Goal: Find specific page/section: Find specific page/section

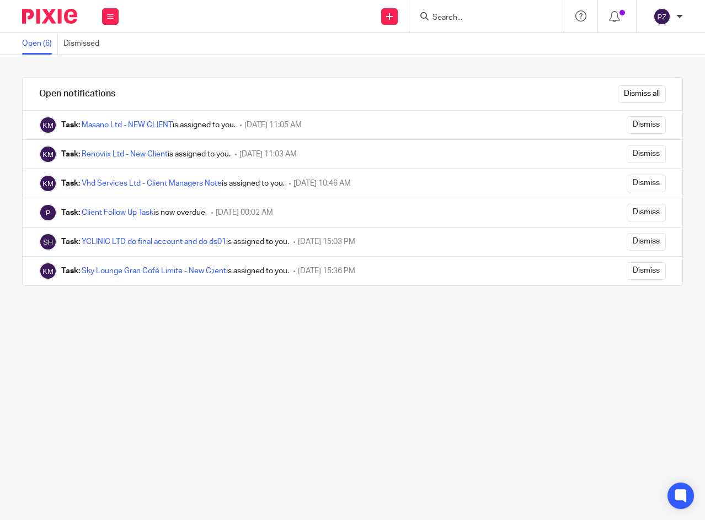
click at [494, 18] on input "Search" at bounding box center [480, 18] width 99 height 10
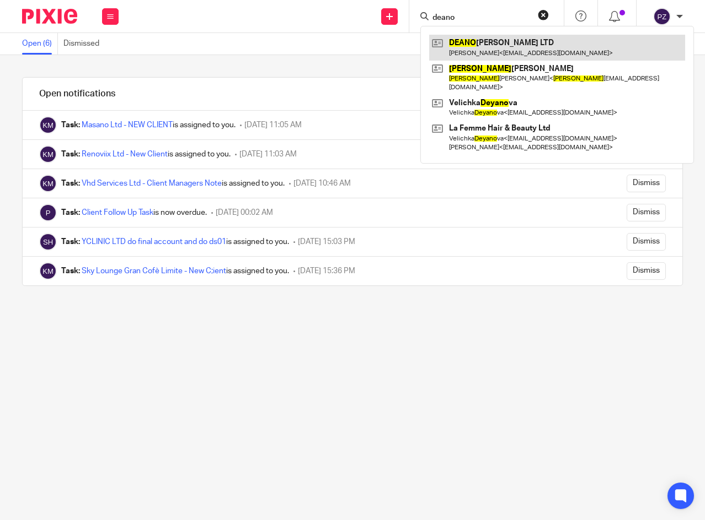
type input "deano"
click at [515, 53] on link at bounding box center [557, 47] width 256 height 25
click at [517, 45] on link at bounding box center [557, 47] width 256 height 25
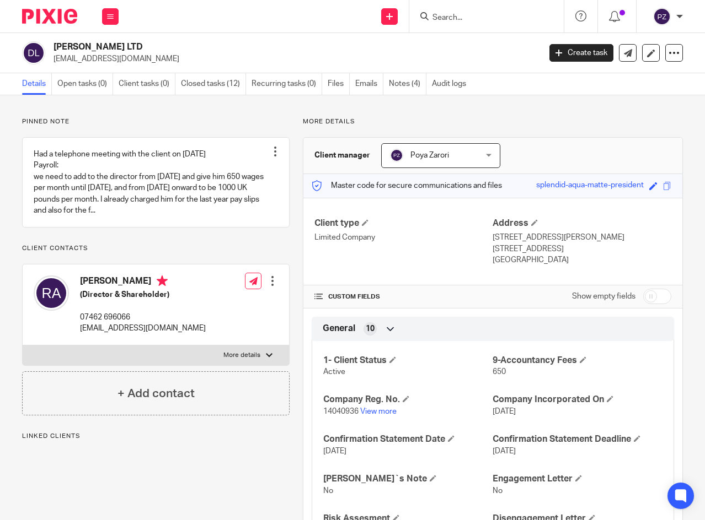
click at [375, 416] on p "14040936 View more" at bounding box center [408, 411] width 170 height 11
click at [378, 410] on link "View more" at bounding box center [378, 412] width 36 height 8
